Goal: Task Accomplishment & Management: Manage account settings

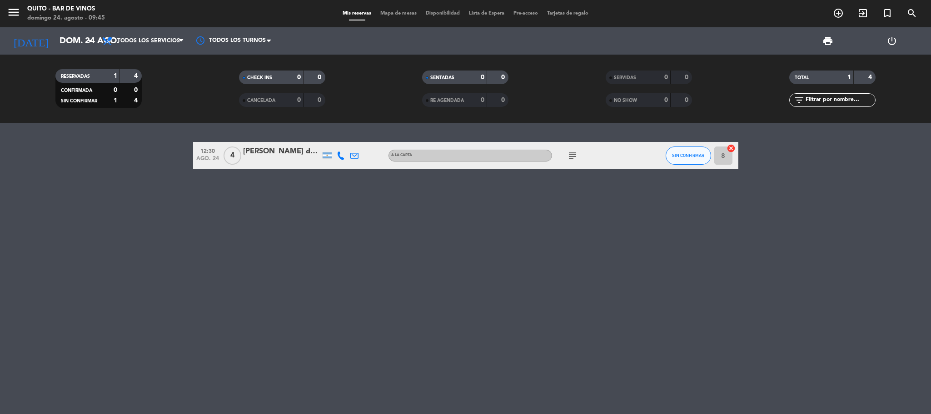
click at [573, 160] on icon "subject" at bounding box center [572, 155] width 11 height 11
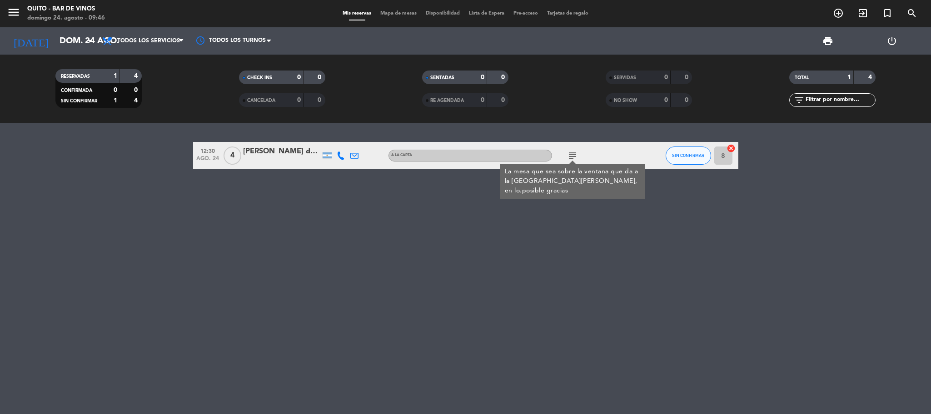
click at [236, 210] on div "12:30 [DATE] 4 [PERSON_NAME] del [PERSON_NAME] A LA CARTA subject La mesa que s…" at bounding box center [465, 268] width 931 height 291
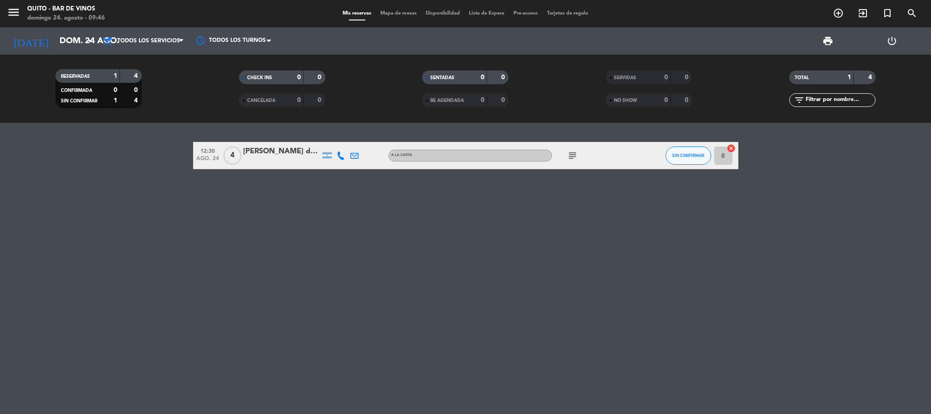
click at [728, 147] on icon "cancel" at bounding box center [731, 148] width 9 height 9
click at [725, 160] on icon "border_all" at bounding box center [724, 155] width 11 height 11
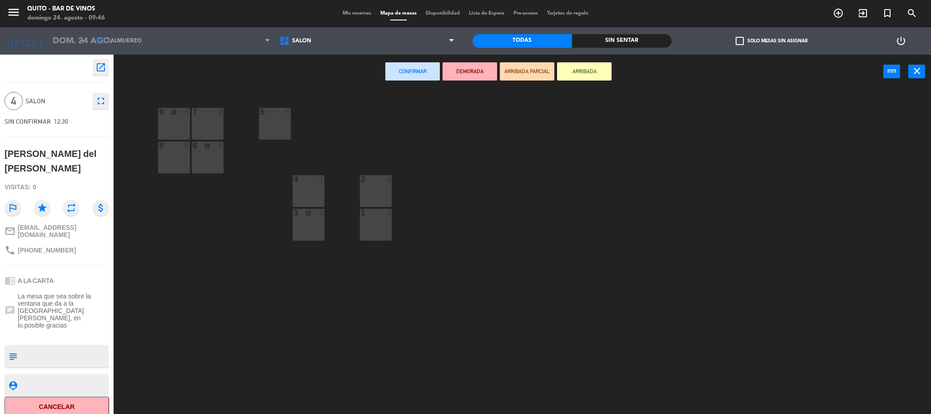
click at [169, 124] on div "9 lock 5" at bounding box center [174, 124] width 32 height 32
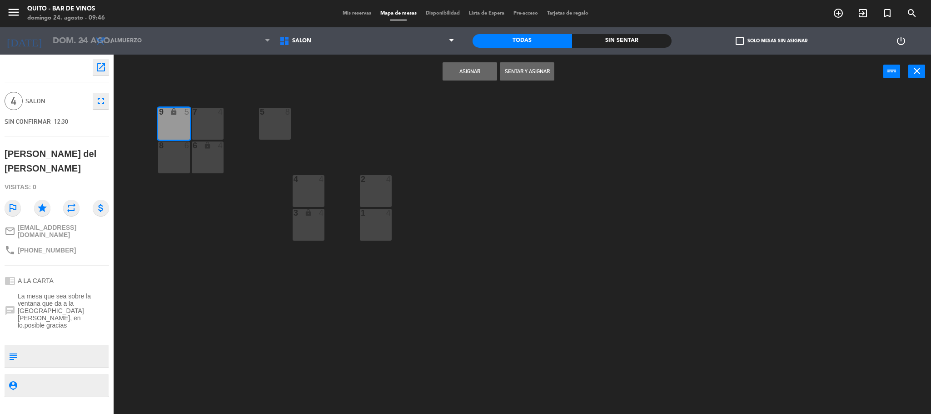
click at [470, 66] on button "Asignar" at bounding box center [470, 71] width 55 height 18
